Goal: Transaction & Acquisition: Register for event/course

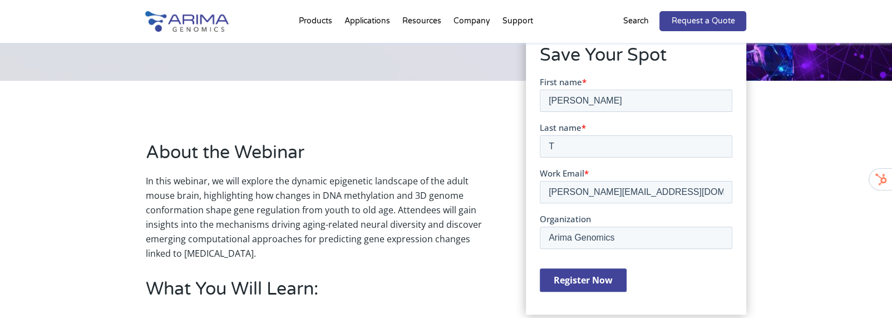
scroll to position [220, 0]
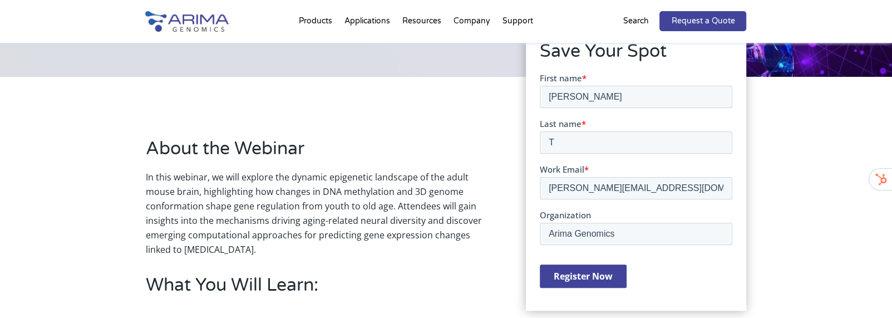
click at [572, 274] on input "Register Now" at bounding box center [583, 275] width 87 height 23
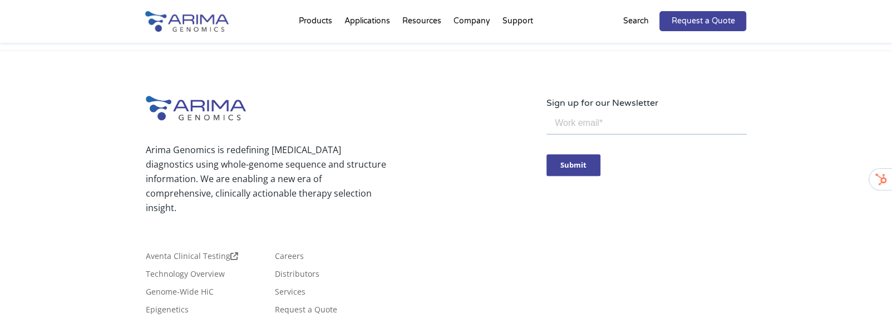
scroll to position [405, 0]
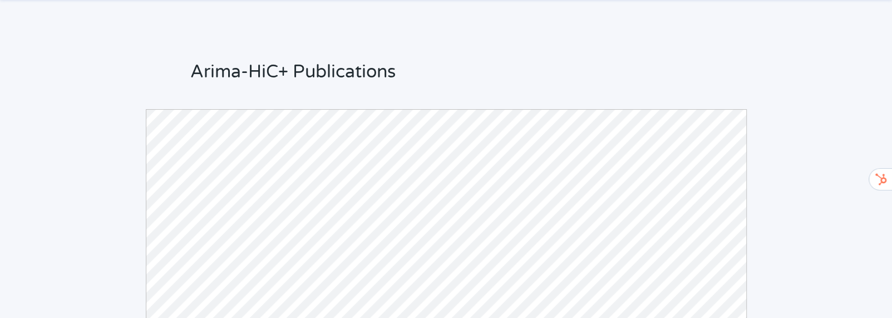
scroll to position [78, 0]
